Goal: Task Accomplishment & Management: Use online tool/utility

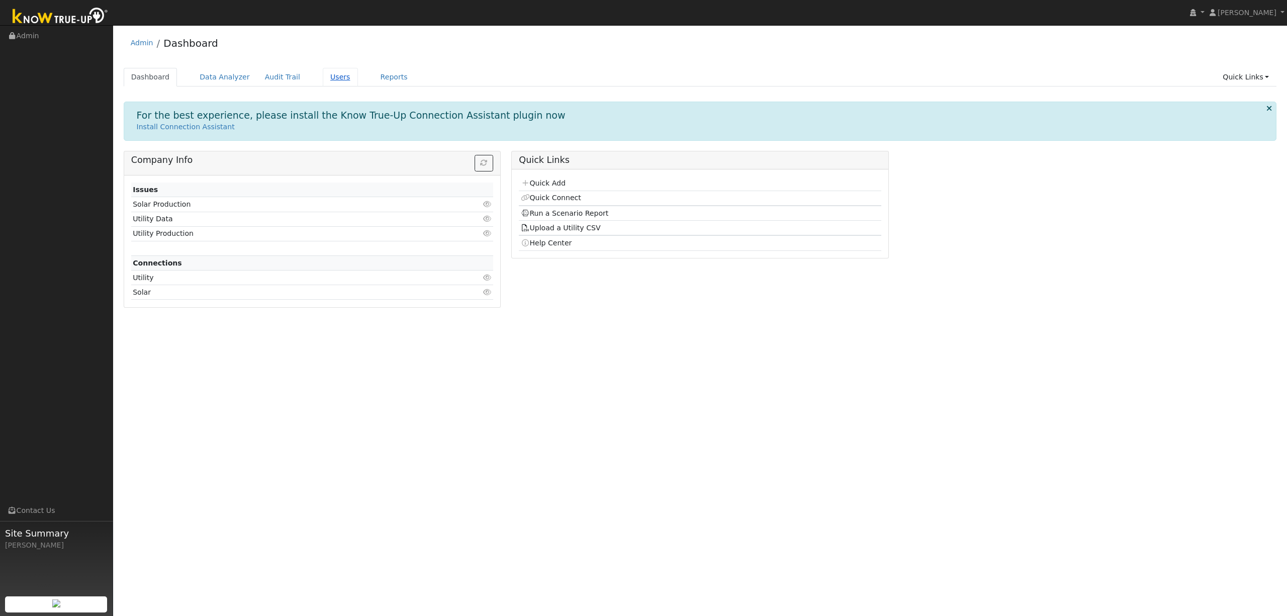
click at [333, 75] on link "Users" at bounding box center [340, 77] width 35 height 19
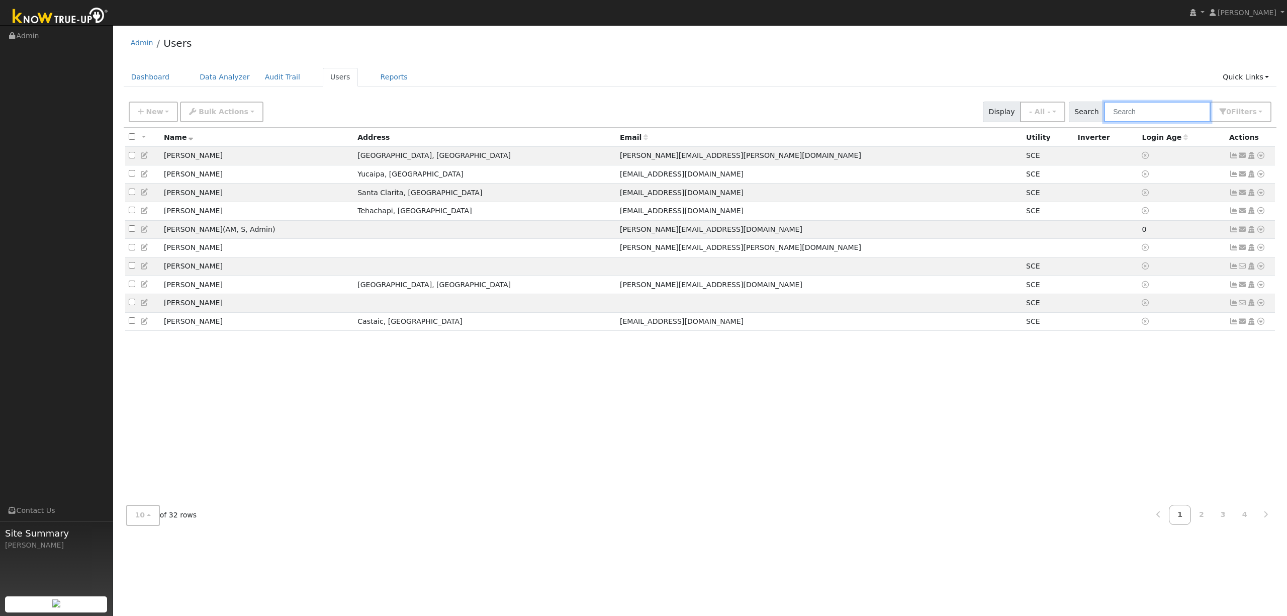
click at [1137, 107] on input "text" at bounding box center [1157, 112] width 107 height 21
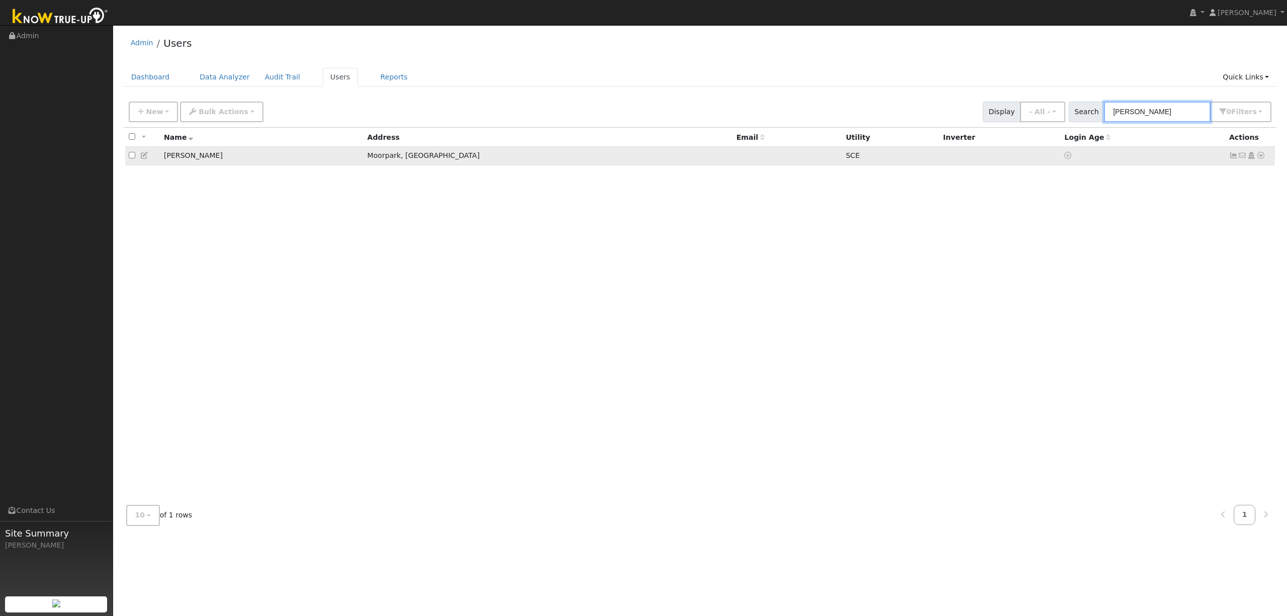
type input "[PERSON_NAME]"
click at [1260, 155] on icon at bounding box center [1260, 155] width 9 height 7
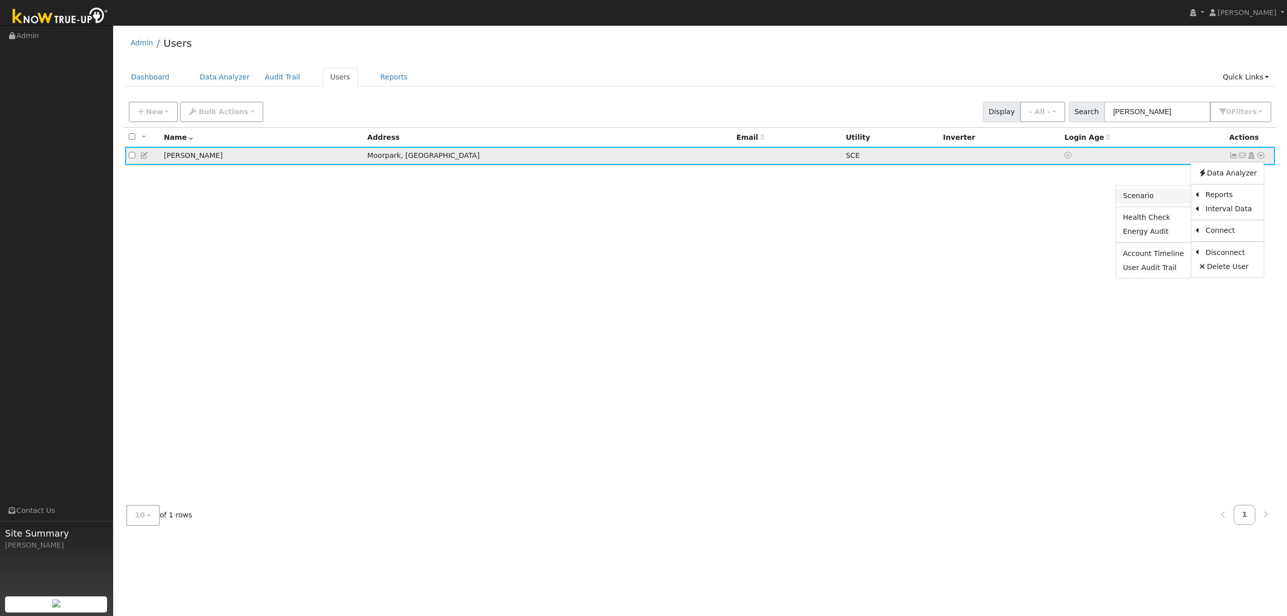
click at [1173, 197] on link "Scenario" at bounding box center [1153, 196] width 75 height 14
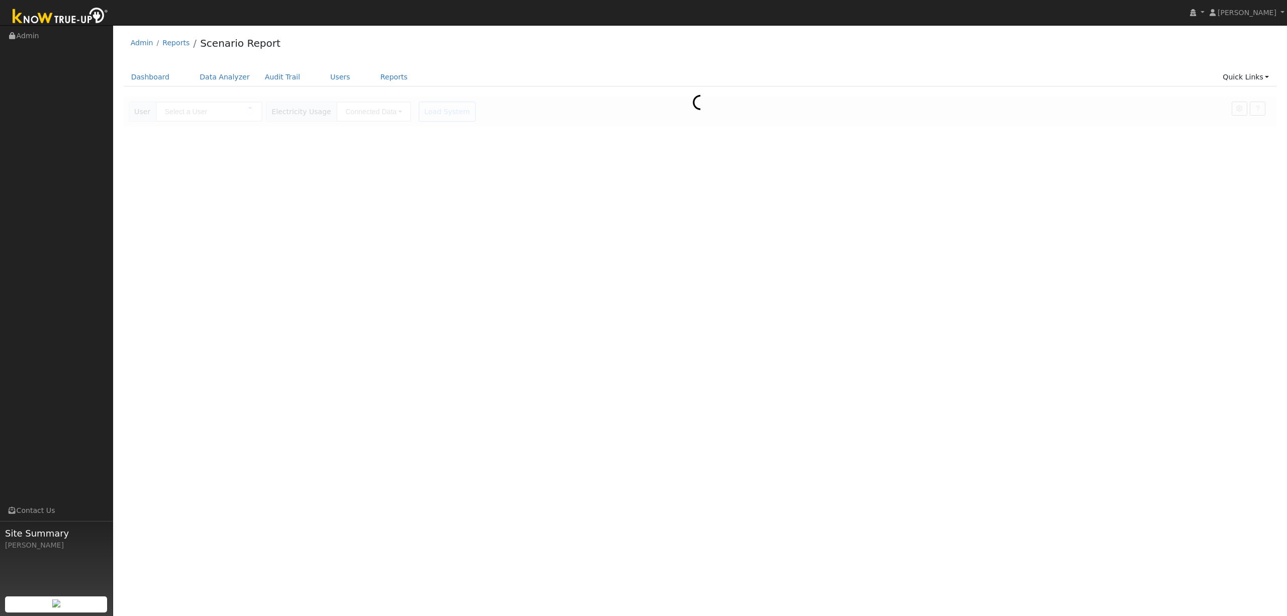
type input "[PERSON_NAME]"
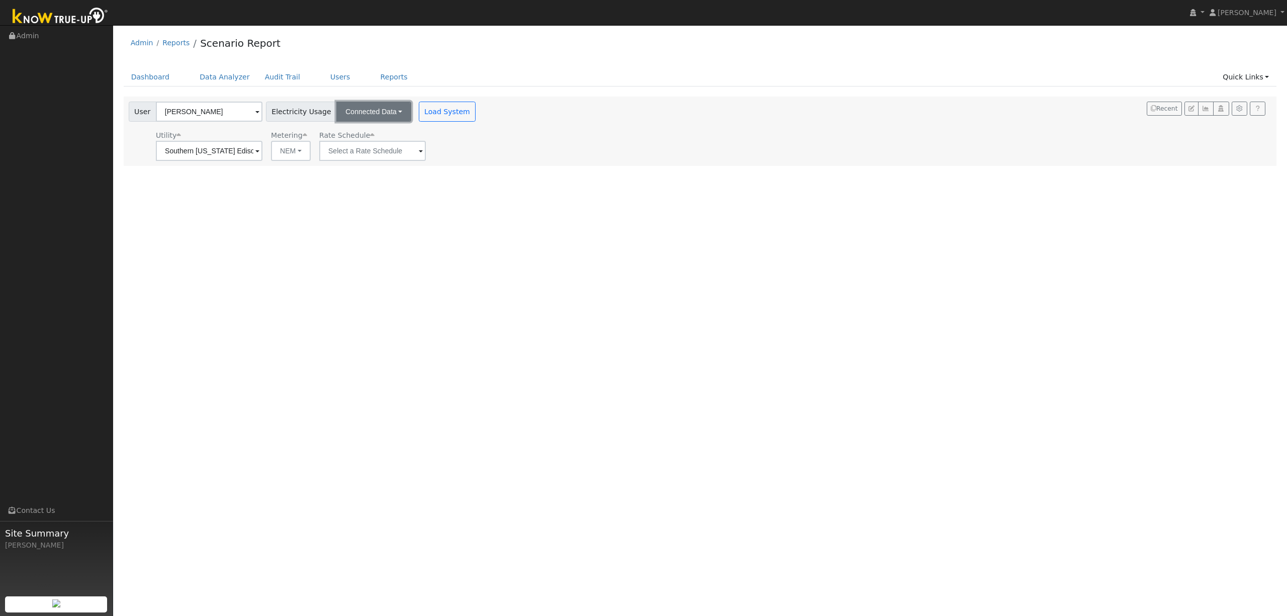
click at [376, 118] on button "Connected Data" at bounding box center [373, 112] width 75 height 20
drag, startPoint x: 431, startPoint y: 242, endPoint x: 431, endPoint y: 197, distance: 45.2
click at [431, 238] on div "User Profile First name Last name Email Email Notifications No Emails No Emails…" at bounding box center [700, 320] width 1174 height 591
click at [355, 151] on input "text" at bounding box center [372, 151] width 107 height 20
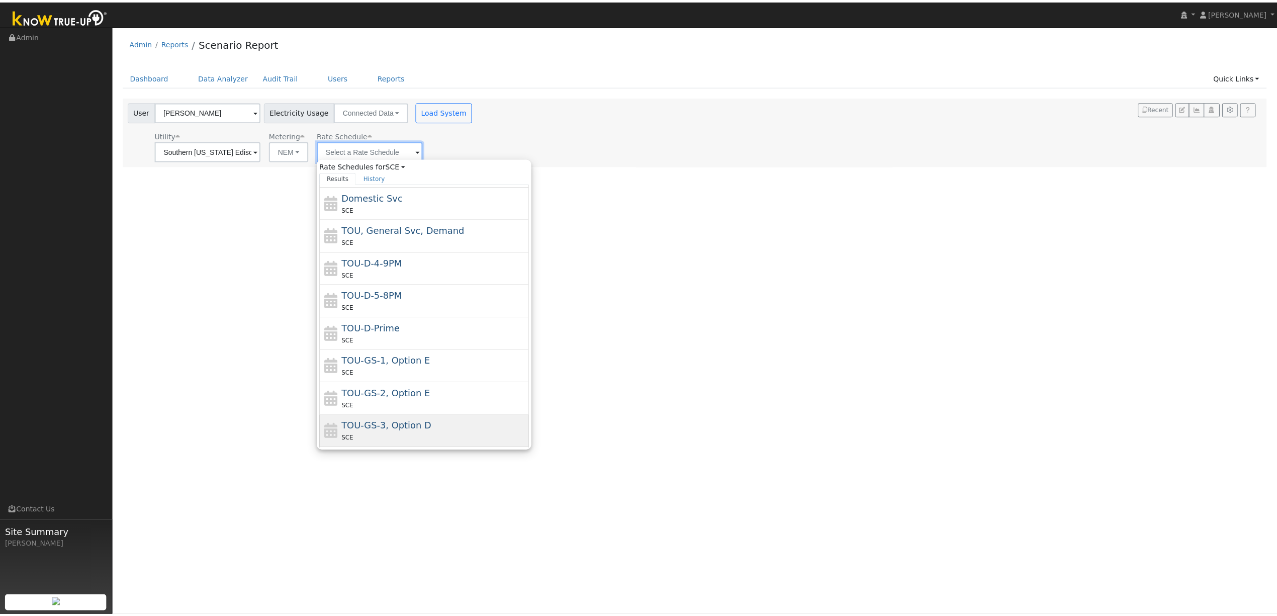
scroll to position [116, 0]
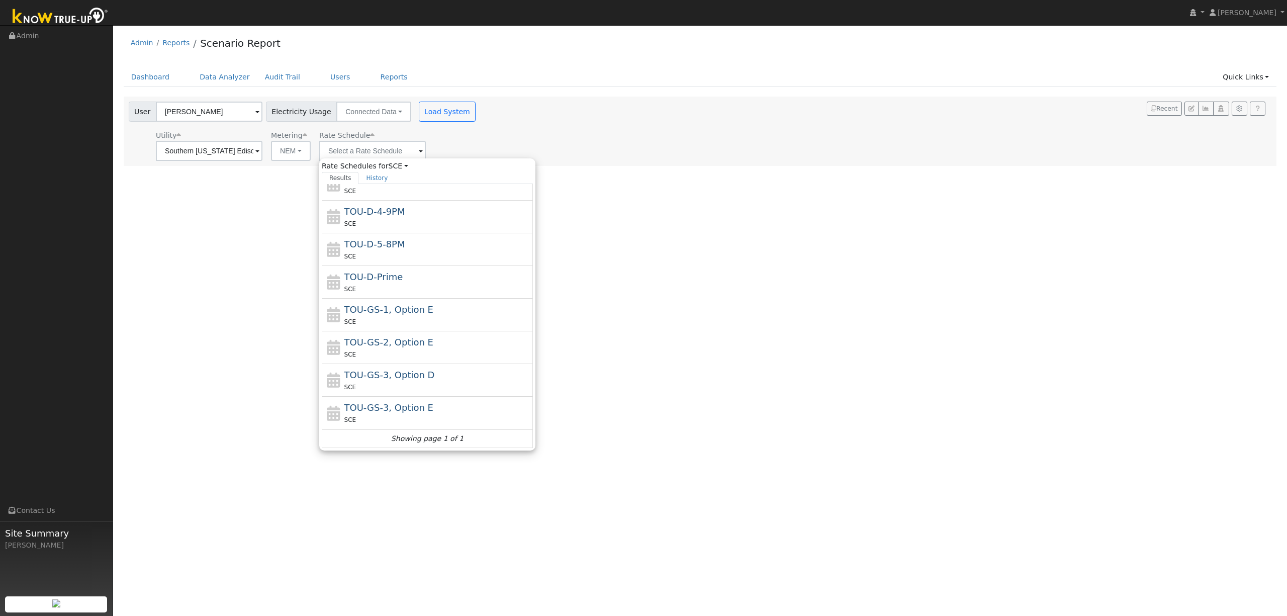
drag, startPoint x: 196, startPoint y: 314, endPoint x: 262, endPoint y: 223, distance: 112.3
click at [198, 311] on div "User Profile First name Last name Email Email Notifications No Emails No Emails…" at bounding box center [700, 320] width 1174 height 591
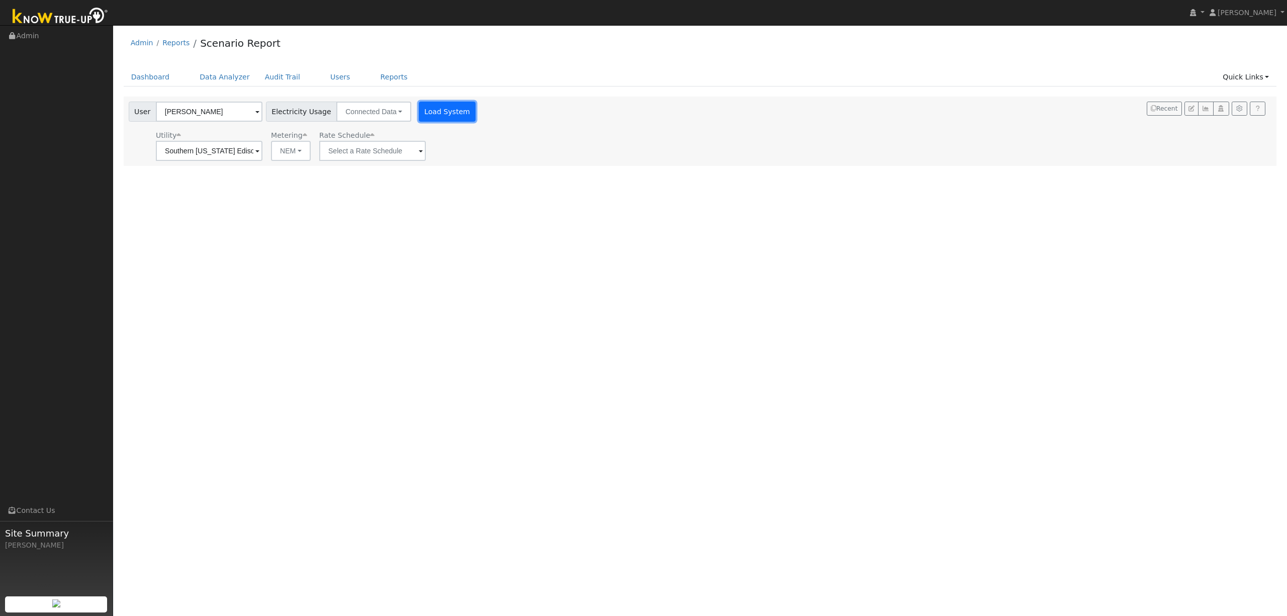
click at [447, 110] on button "Load System" at bounding box center [447, 112] width 57 height 20
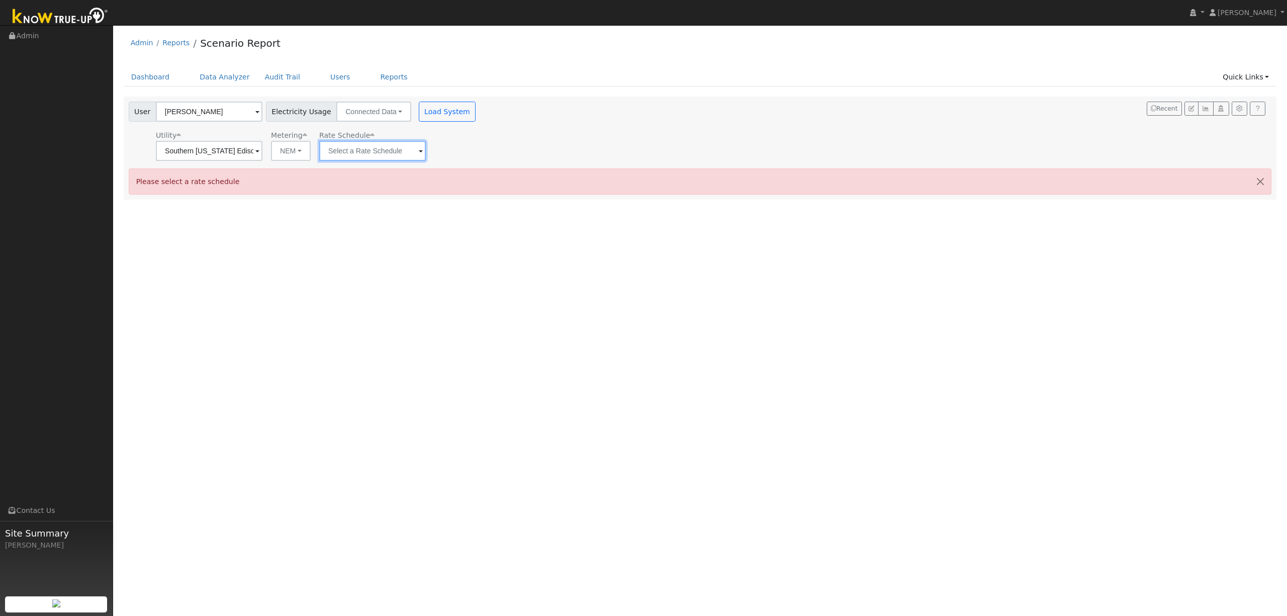
click at [387, 145] on input "text" at bounding box center [372, 151] width 107 height 20
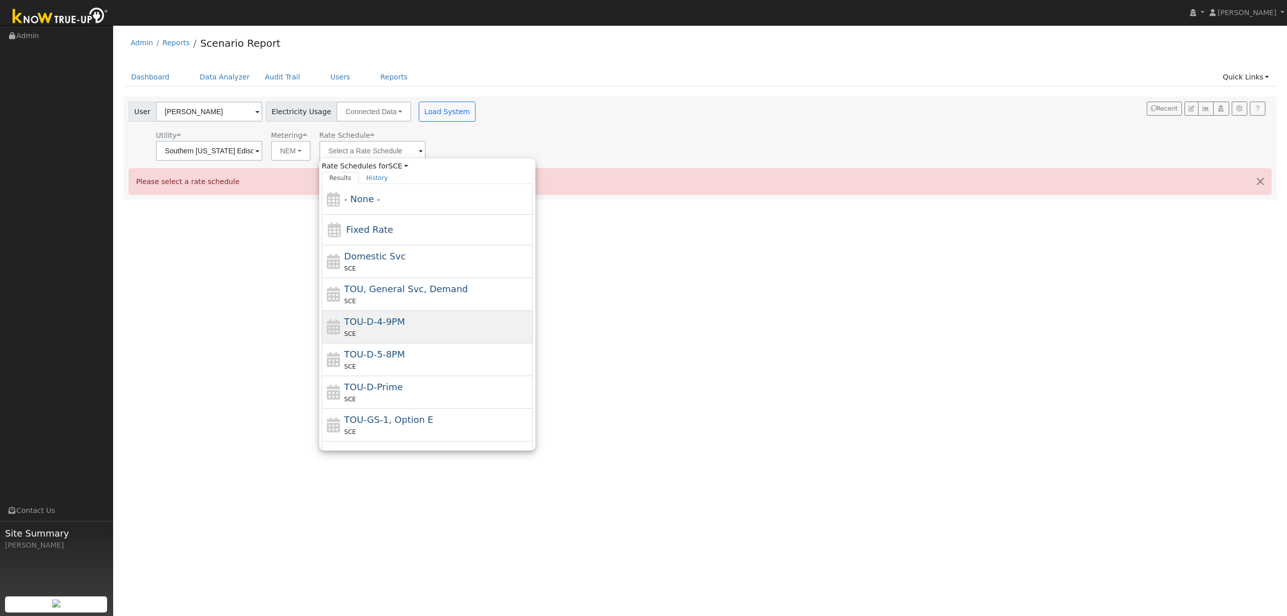
click at [446, 319] on div "TOU-D-4-9PM SCE" at bounding box center [437, 327] width 186 height 24
type input "TOU-D-4-9PM"
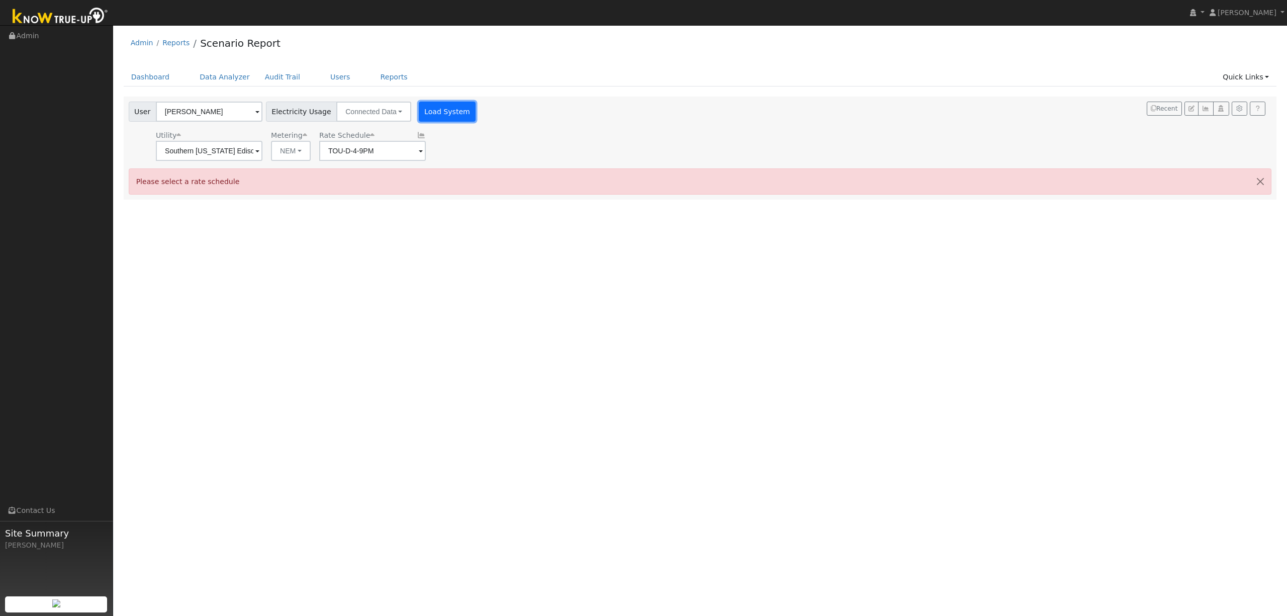
click at [432, 110] on button "Load System" at bounding box center [447, 112] width 57 height 20
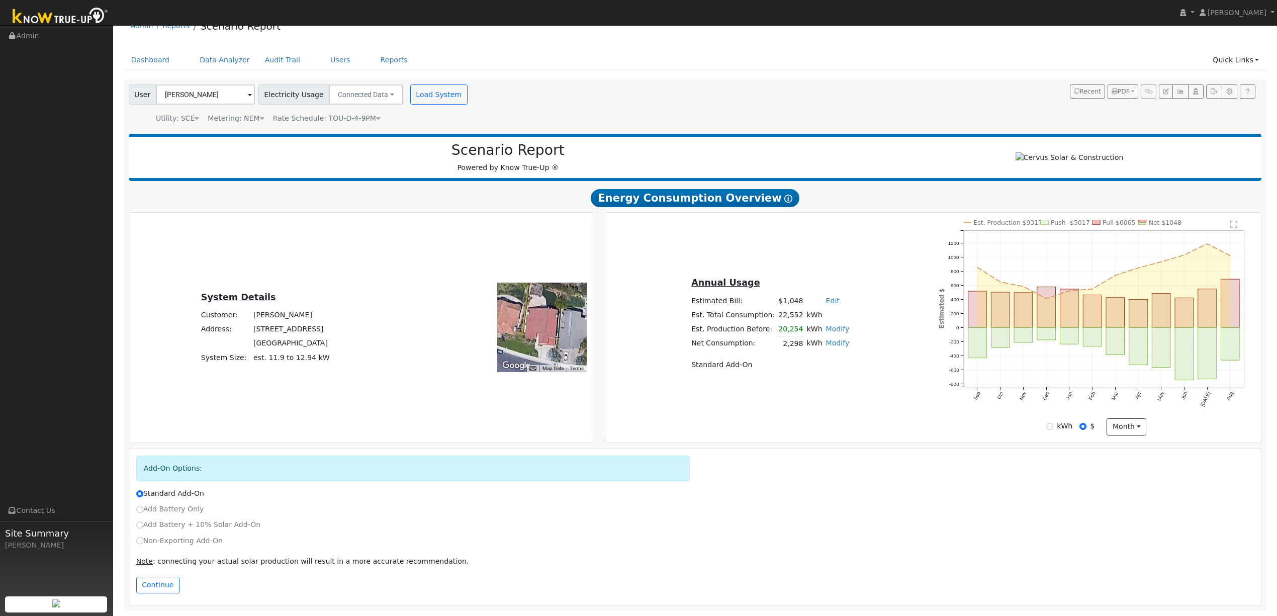
scroll to position [23, 0]
click at [156, 511] on label "Add Battery Only" at bounding box center [170, 509] width 68 height 11
click at [143, 511] on input "Add Battery Only" at bounding box center [139, 509] width 7 height 7
radio input "true"
radio input "false"
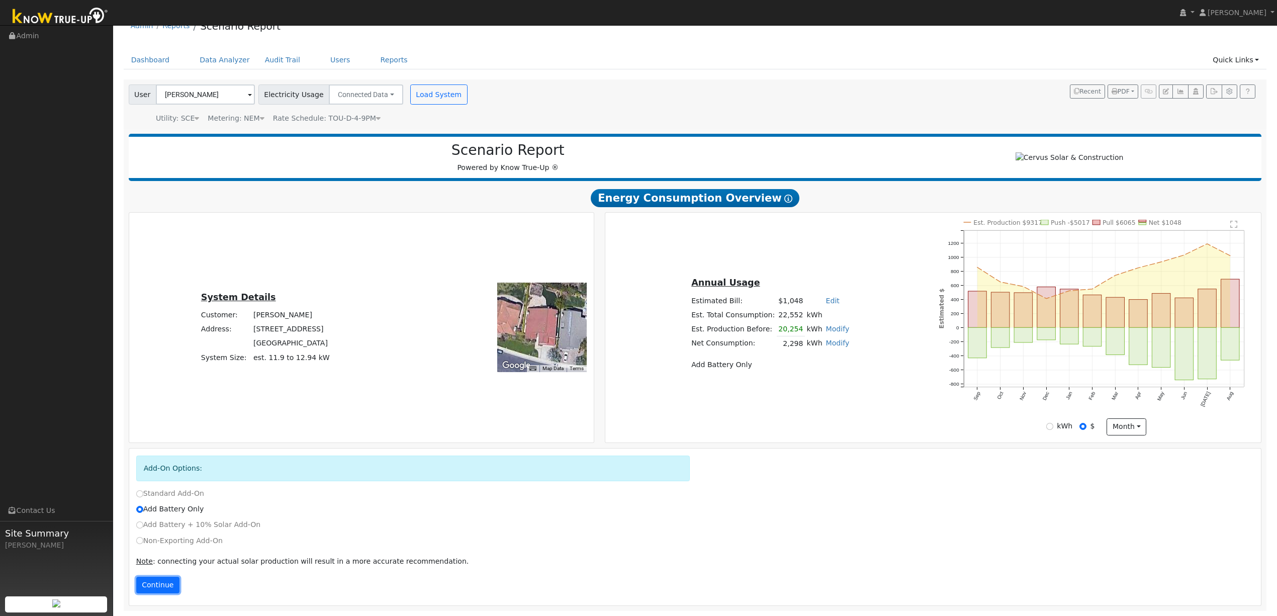
click at [163, 583] on button "Continue" at bounding box center [157, 585] width 43 height 17
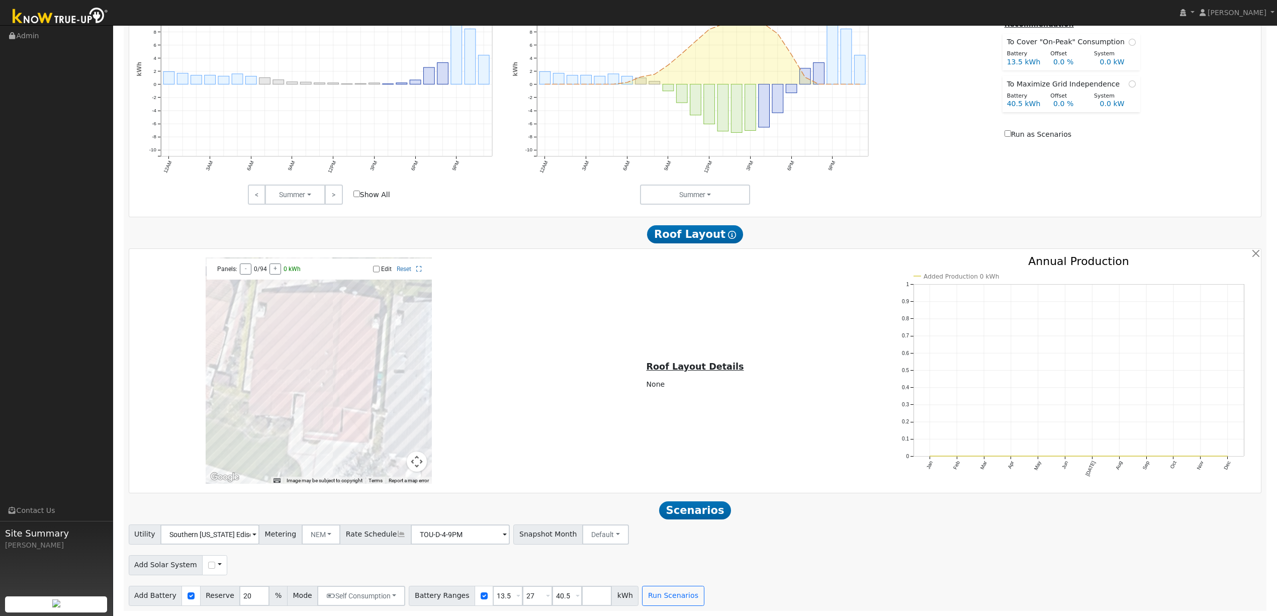
scroll to position [668, 0]
click at [668, 593] on button "Run Scenarios" at bounding box center [673, 596] width 62 height 20
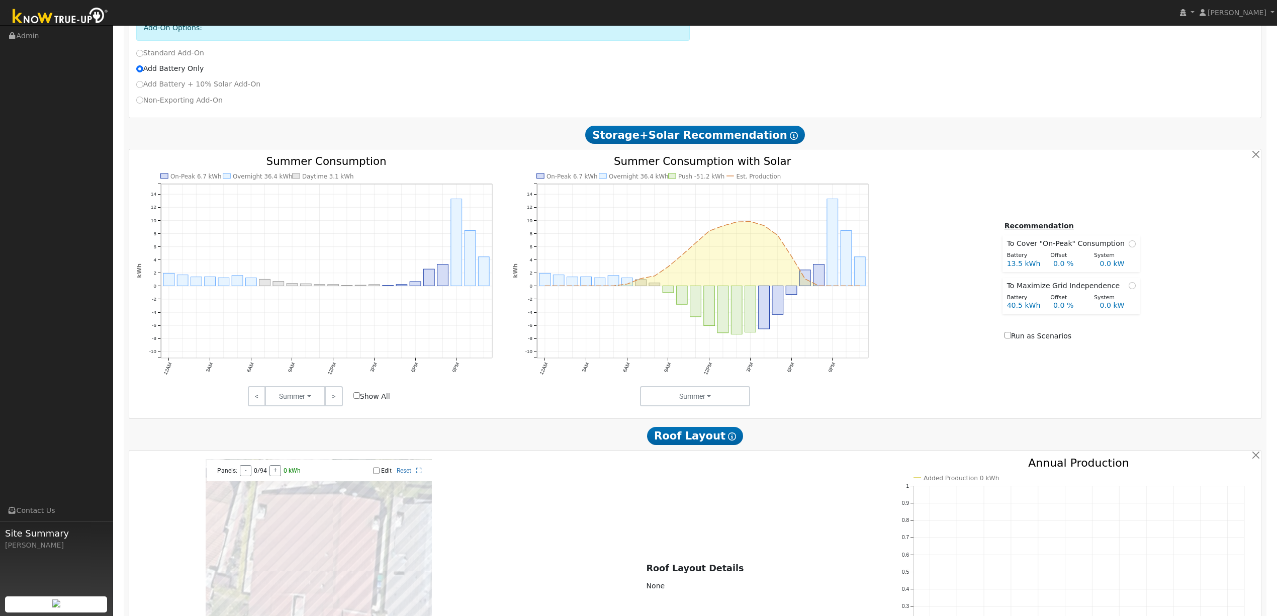
scroll to position [431, 0]
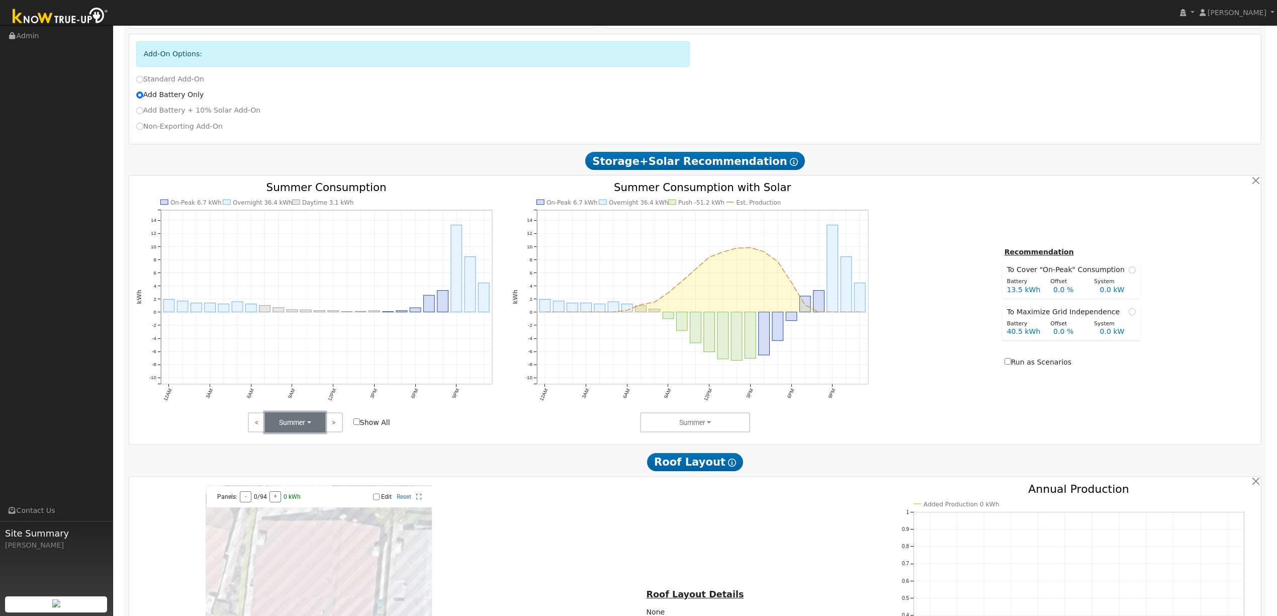
click at [313, 427] on button "Summer" at bounding box center [295, 422] width 60 height 20
click at [658, 427] on button "Summer" at bounding box center [695, 422] width 110 height 20
click at [668, 475] on link "Months" at bounding box center [676, 473] width 70 height 14
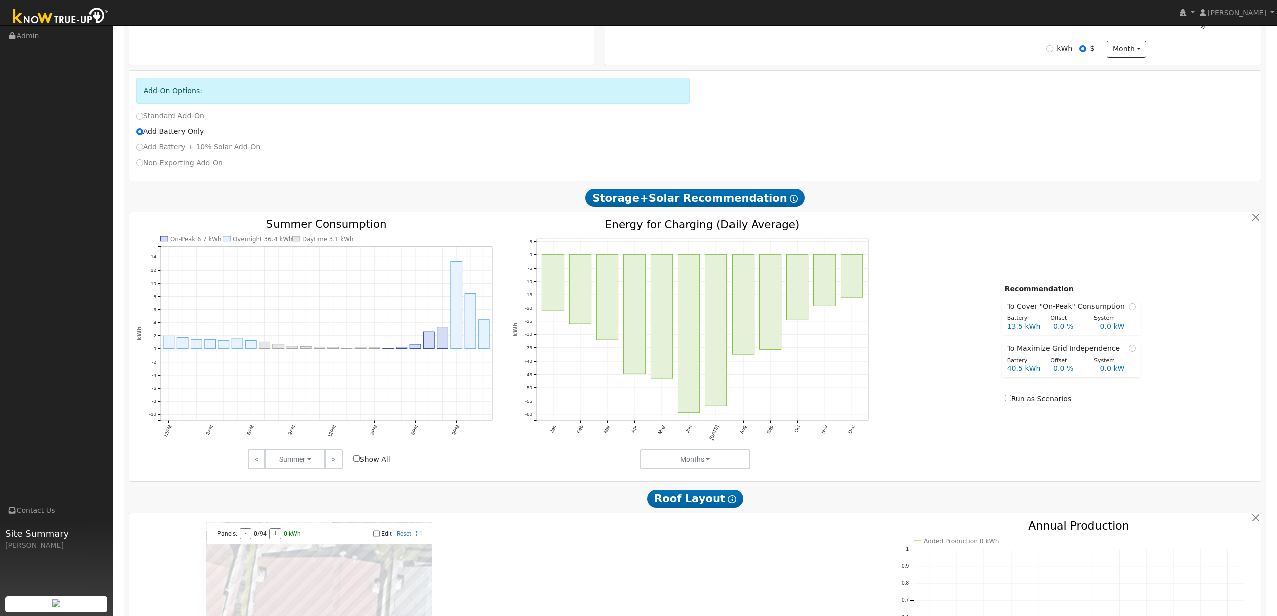
scroll to position [364, 0]
